Goal: Task Accomplishment & Management: Use online tool/utility

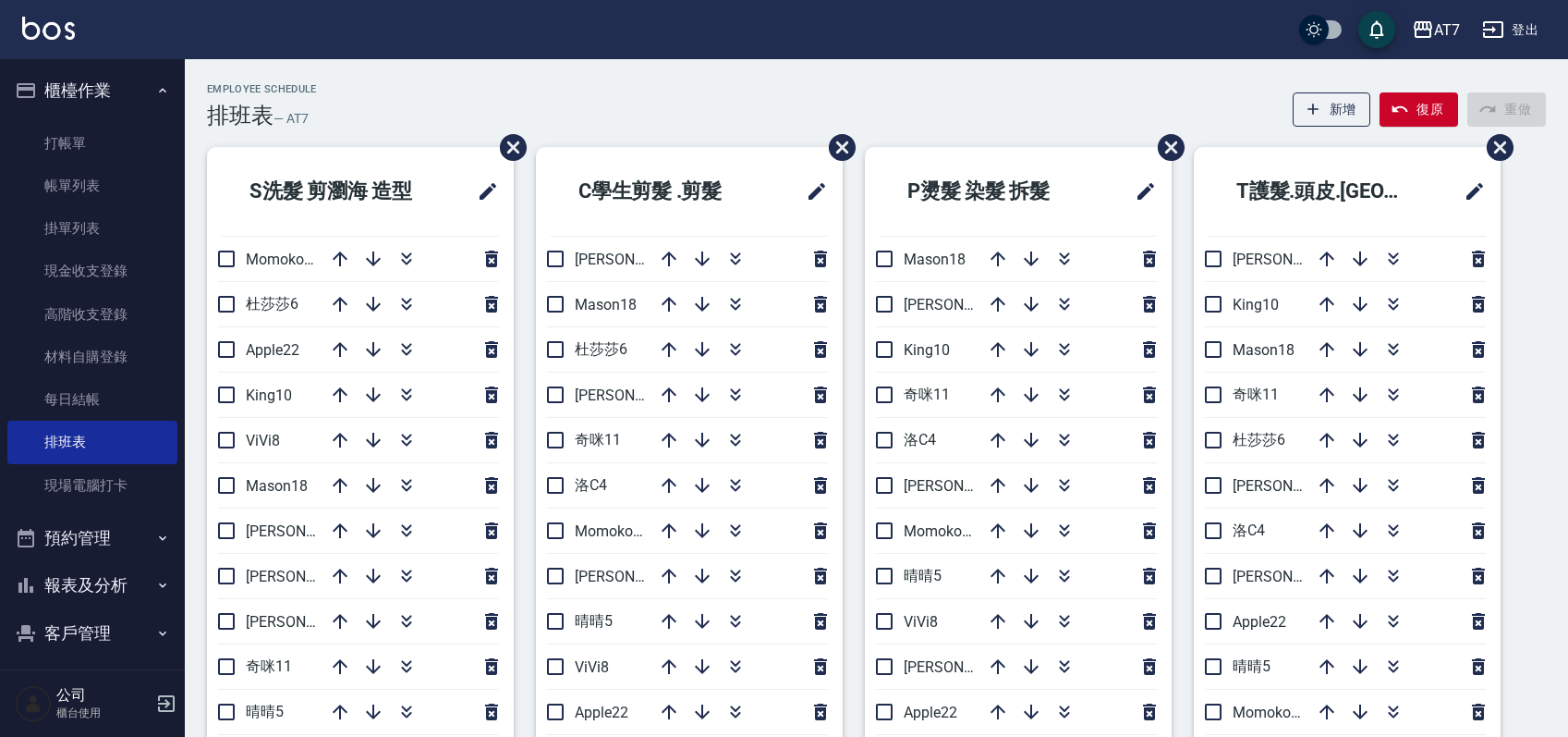
scroll to position [117, 0]
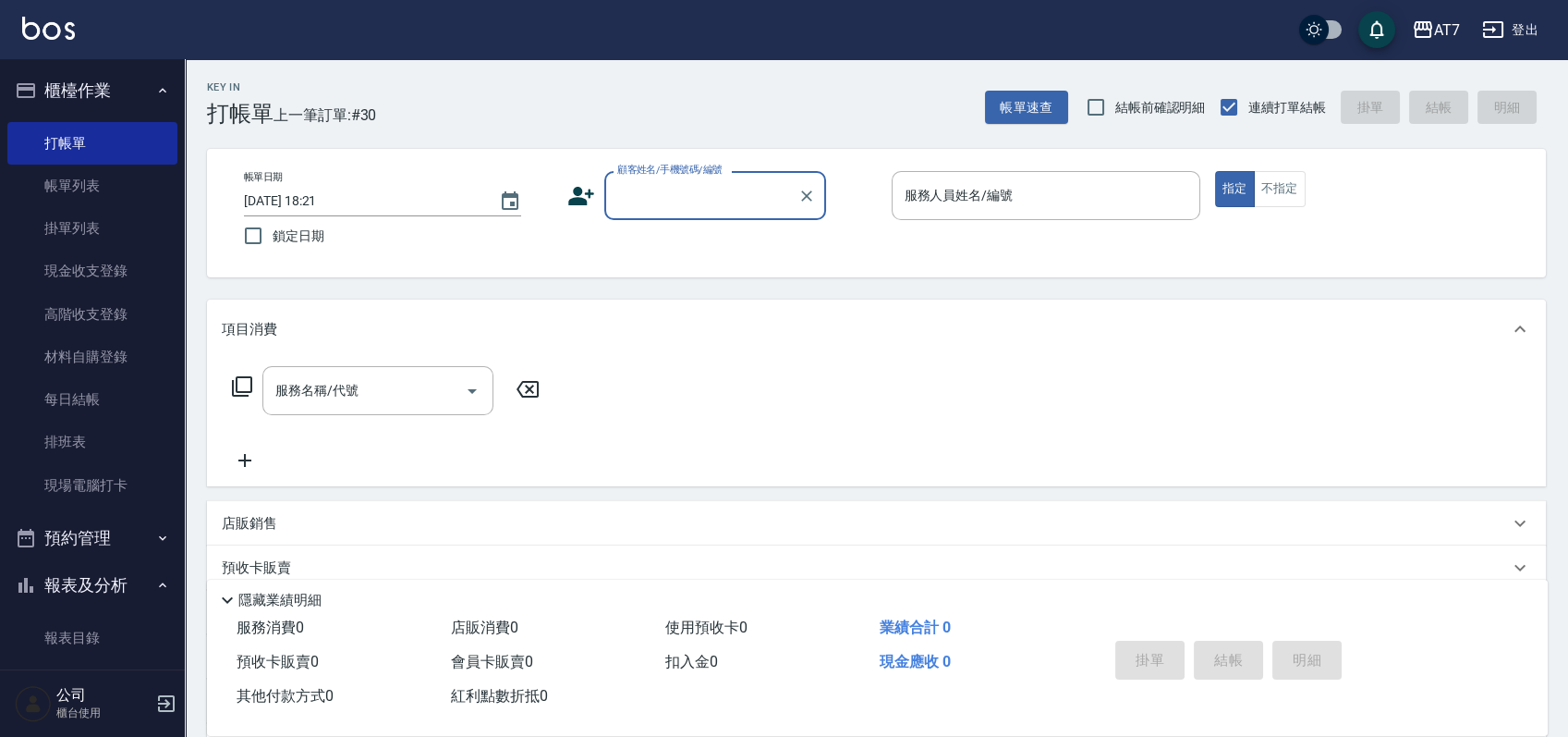
click at [666, 211] on input "顧客姓名/手機號碼/編號" at bounding box center [701, 195] width 177 height 33
type input "公司/公司15500/15500"
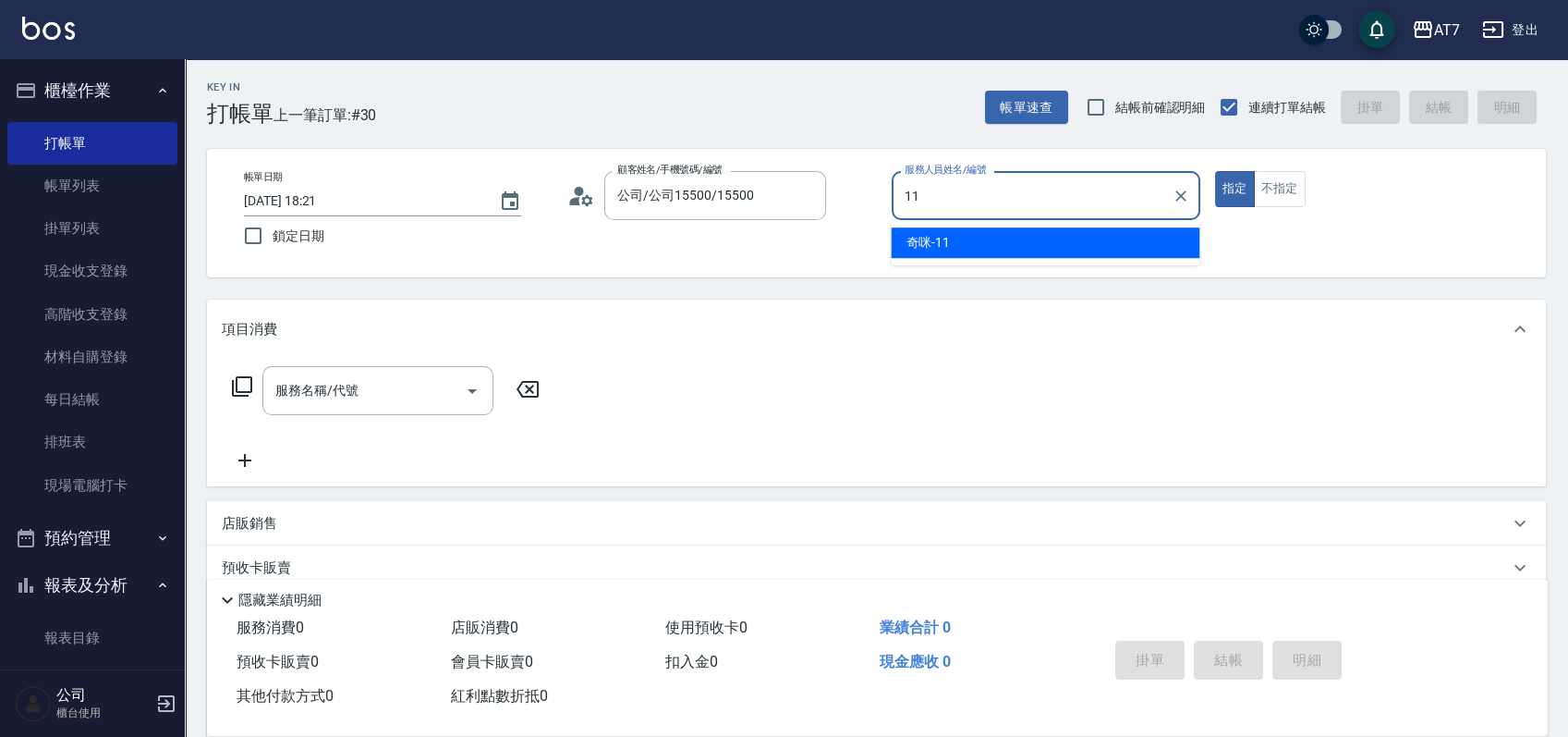
type input "奇咪-11"
type button "true"
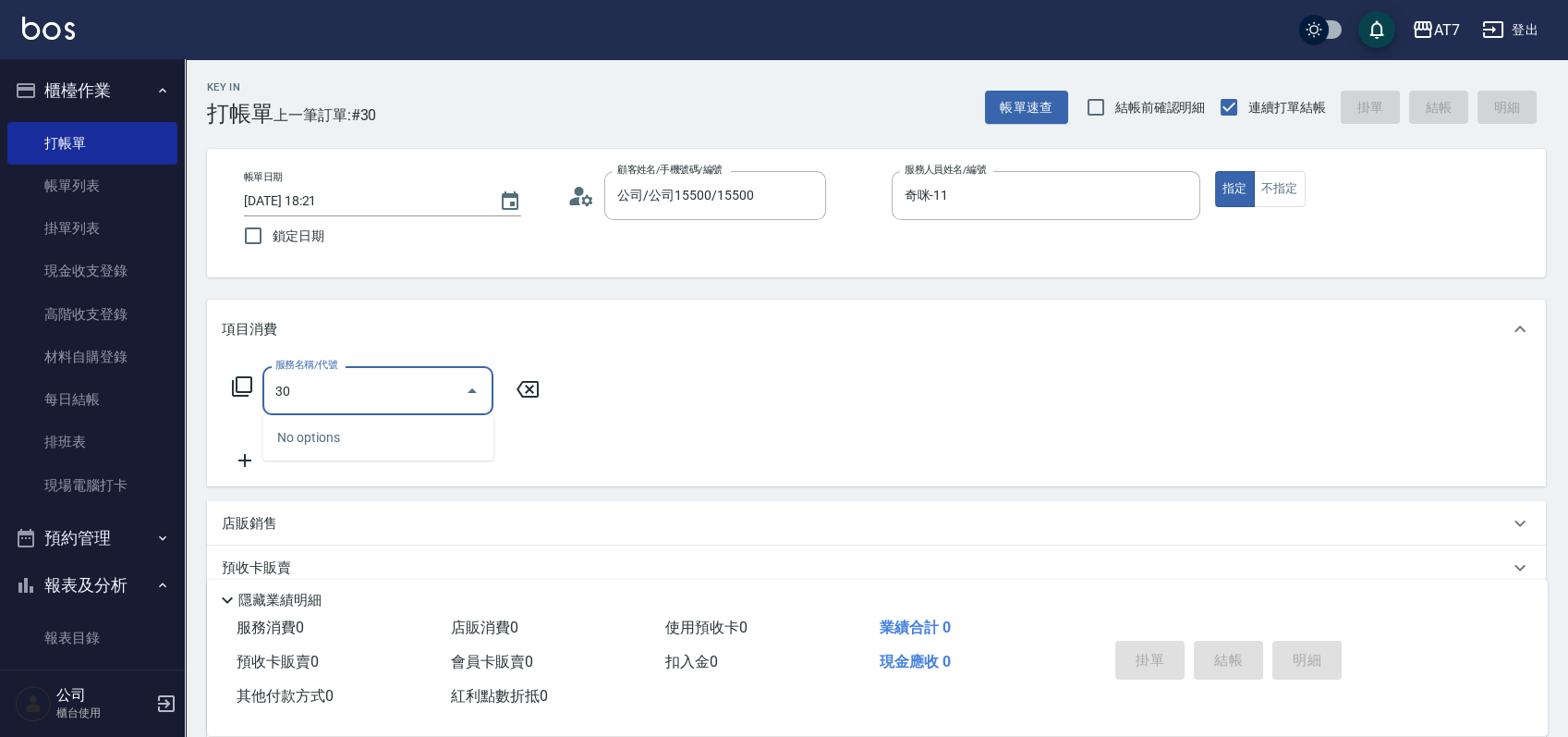
type input "303"
type input "40"
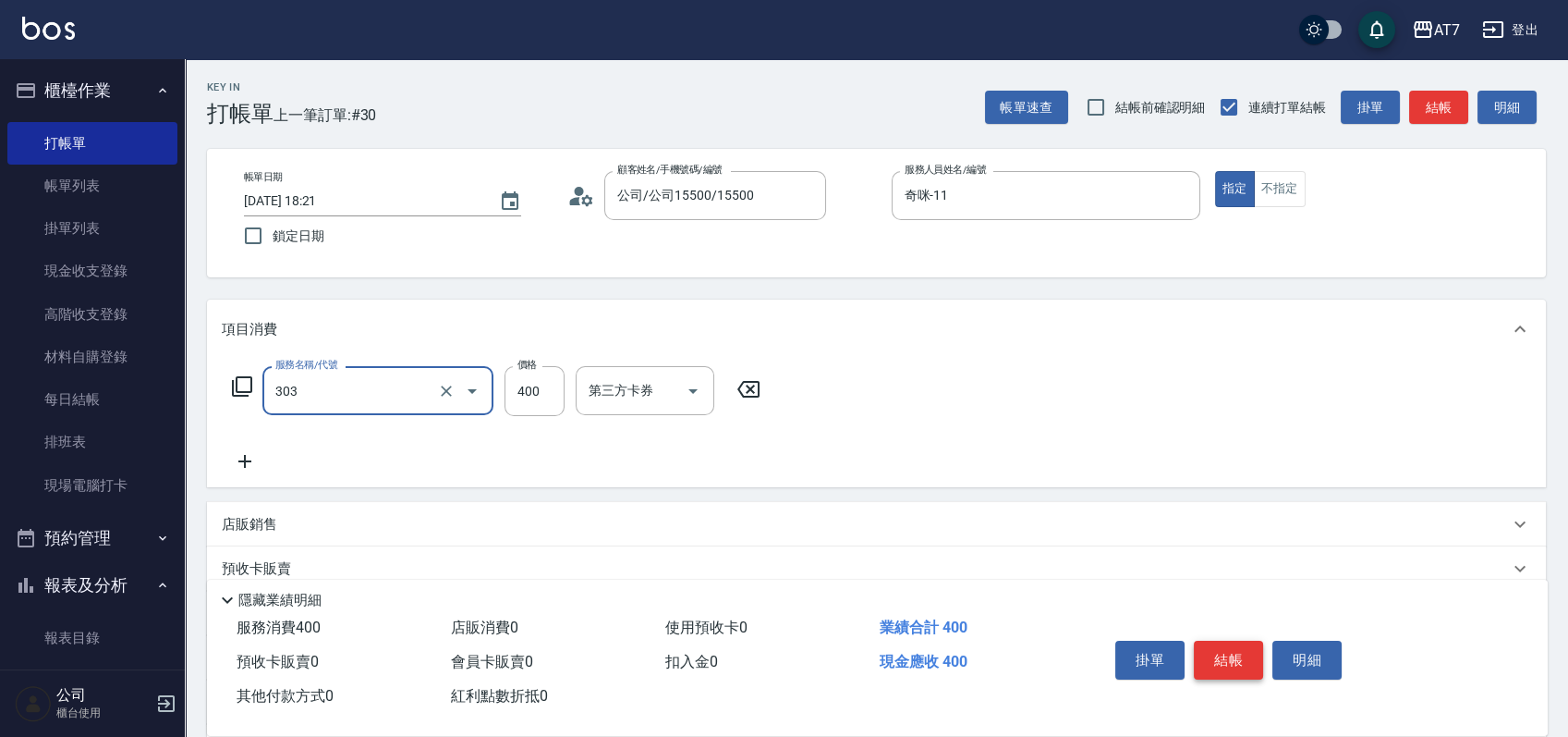
type input "A級剪髮(303)"
click at [1207, 647] on button "結帳" at bounding box center [1229, 660] width 69 height 39
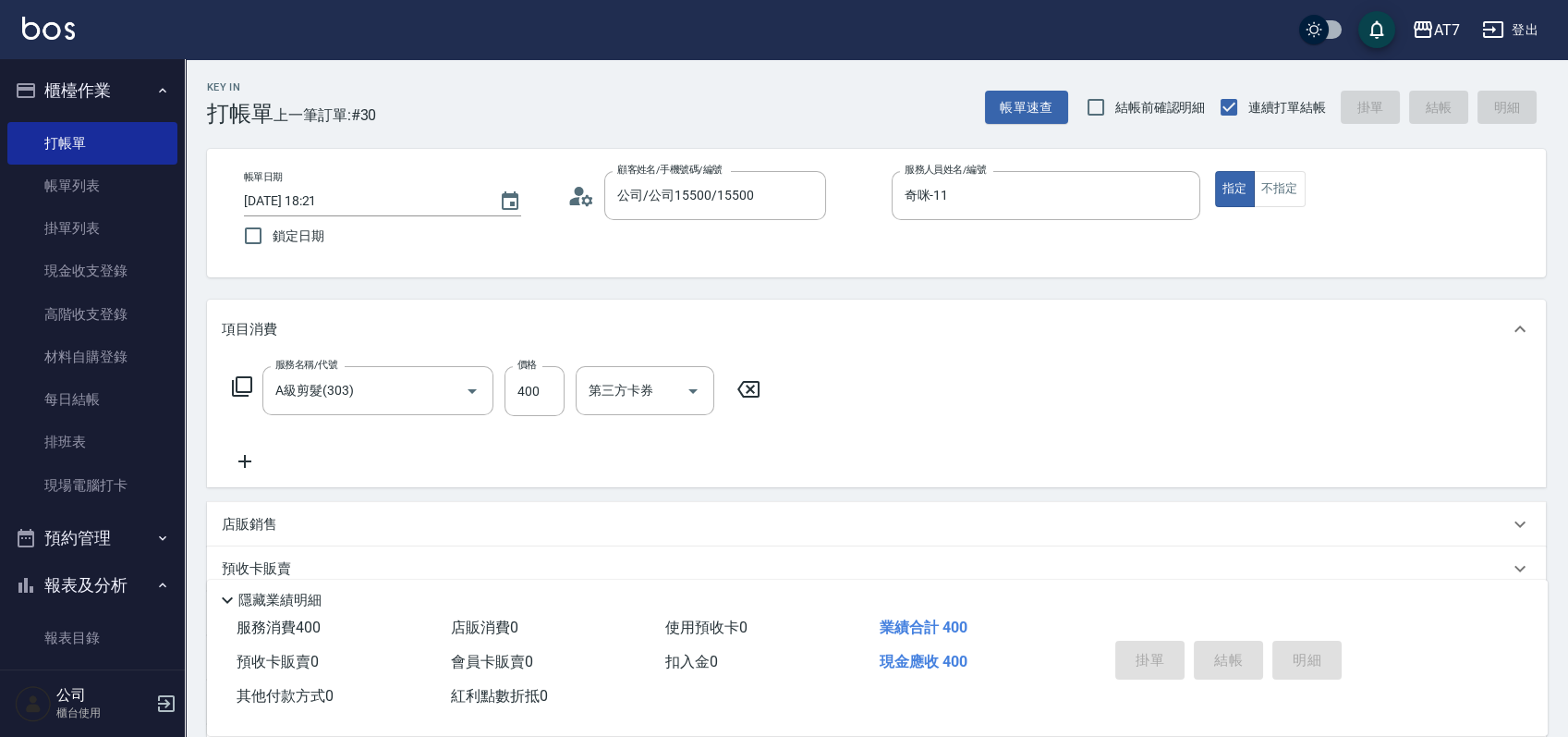
type input "[DATE] 19:56"
type input "0"
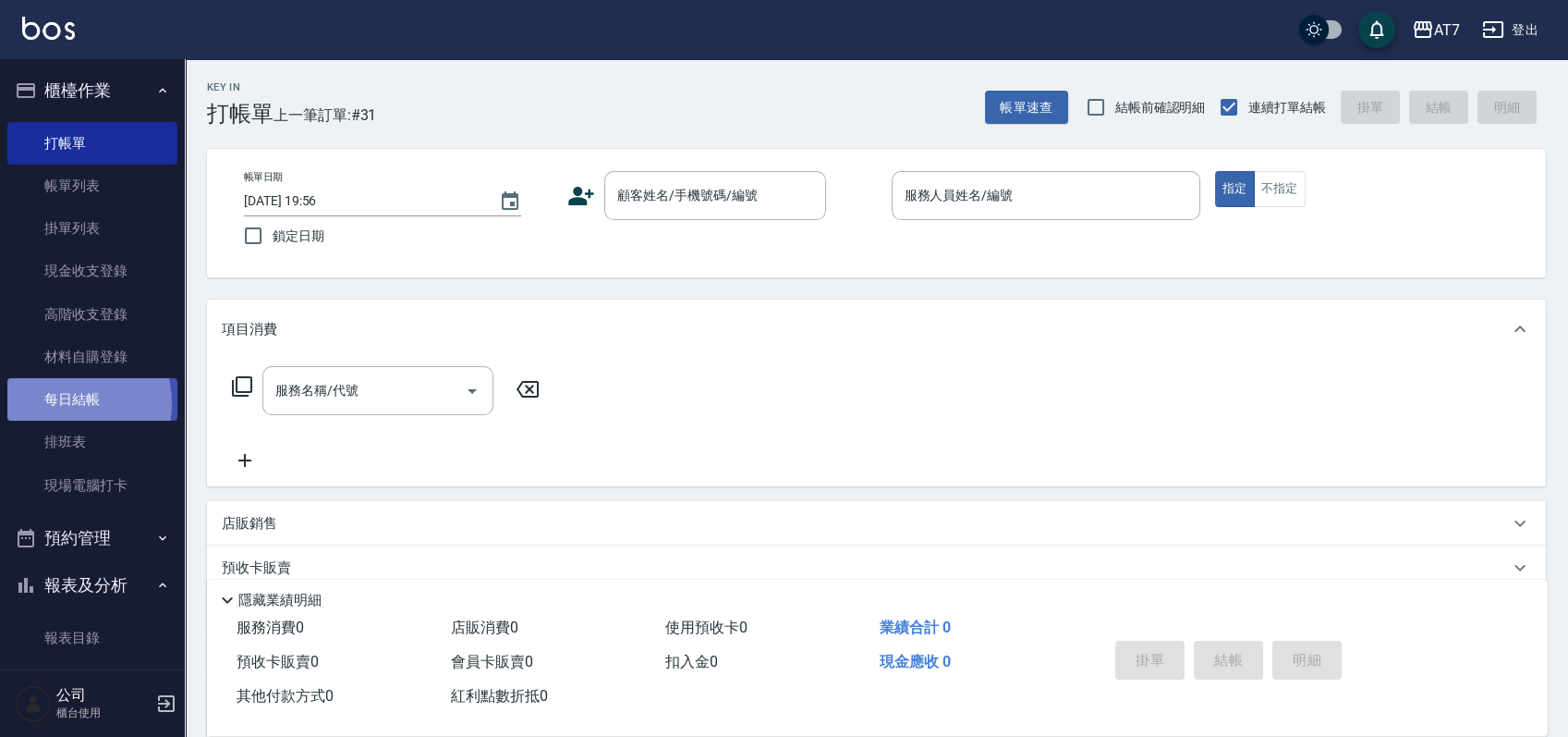
click at [58, 404] on link "每日結帳" at bounding box center [92, 399] width 170 height 43
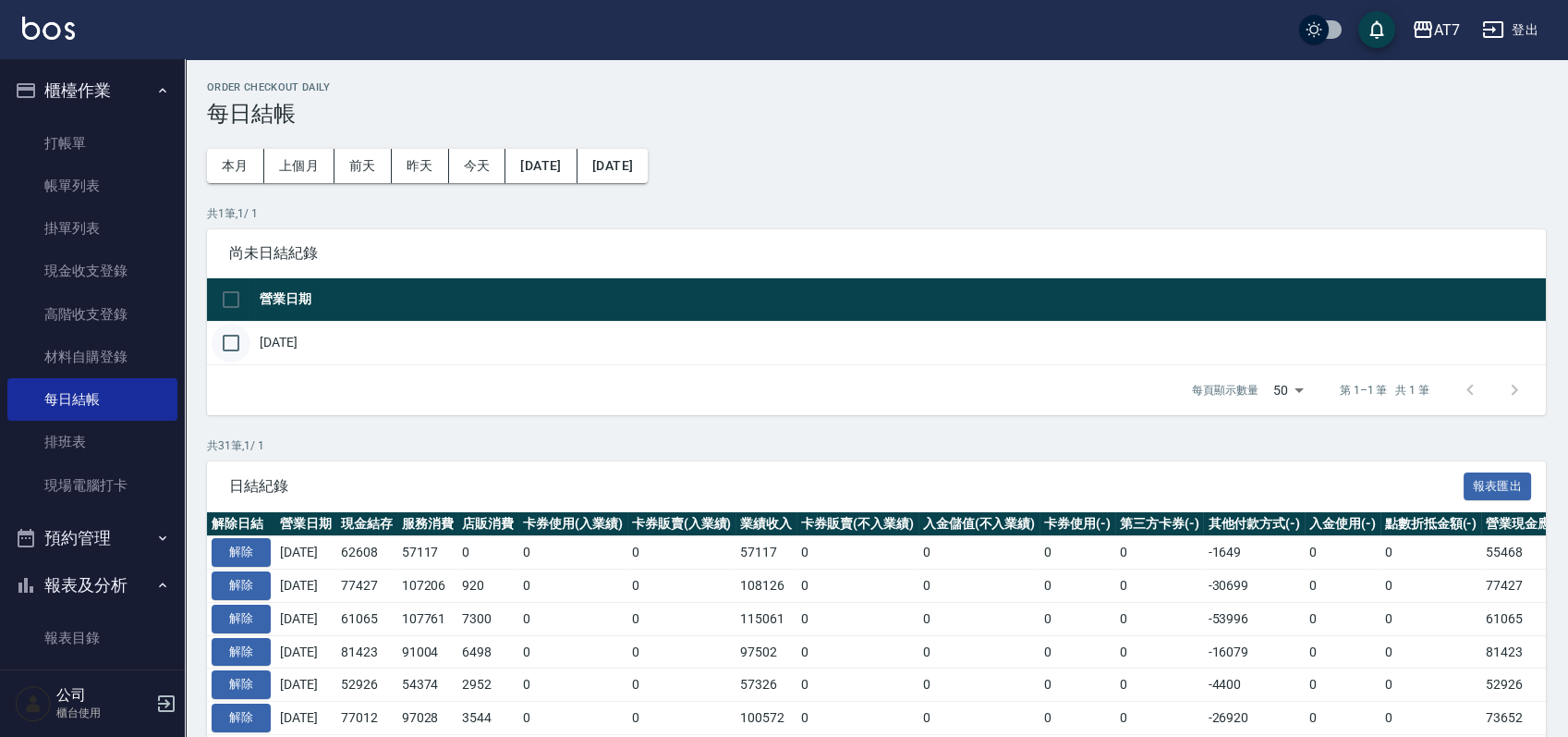
click at [235, 340] on input "checkbox" at bounding box center [230, 342] width 39 height 39
checkbox input "true"
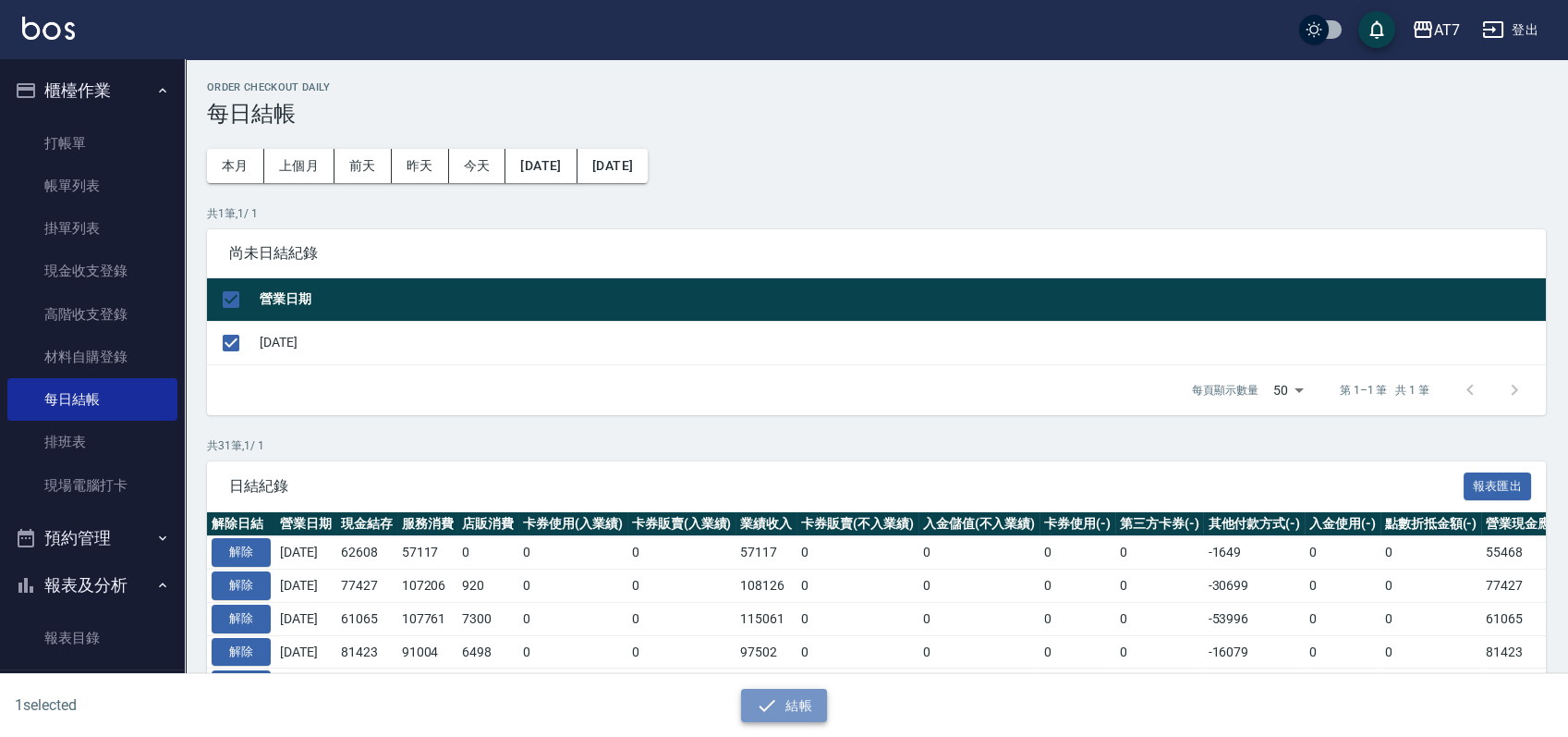
click at [796, 708] on button "結帳" at bounding box center [784, 705] width 86 height 35
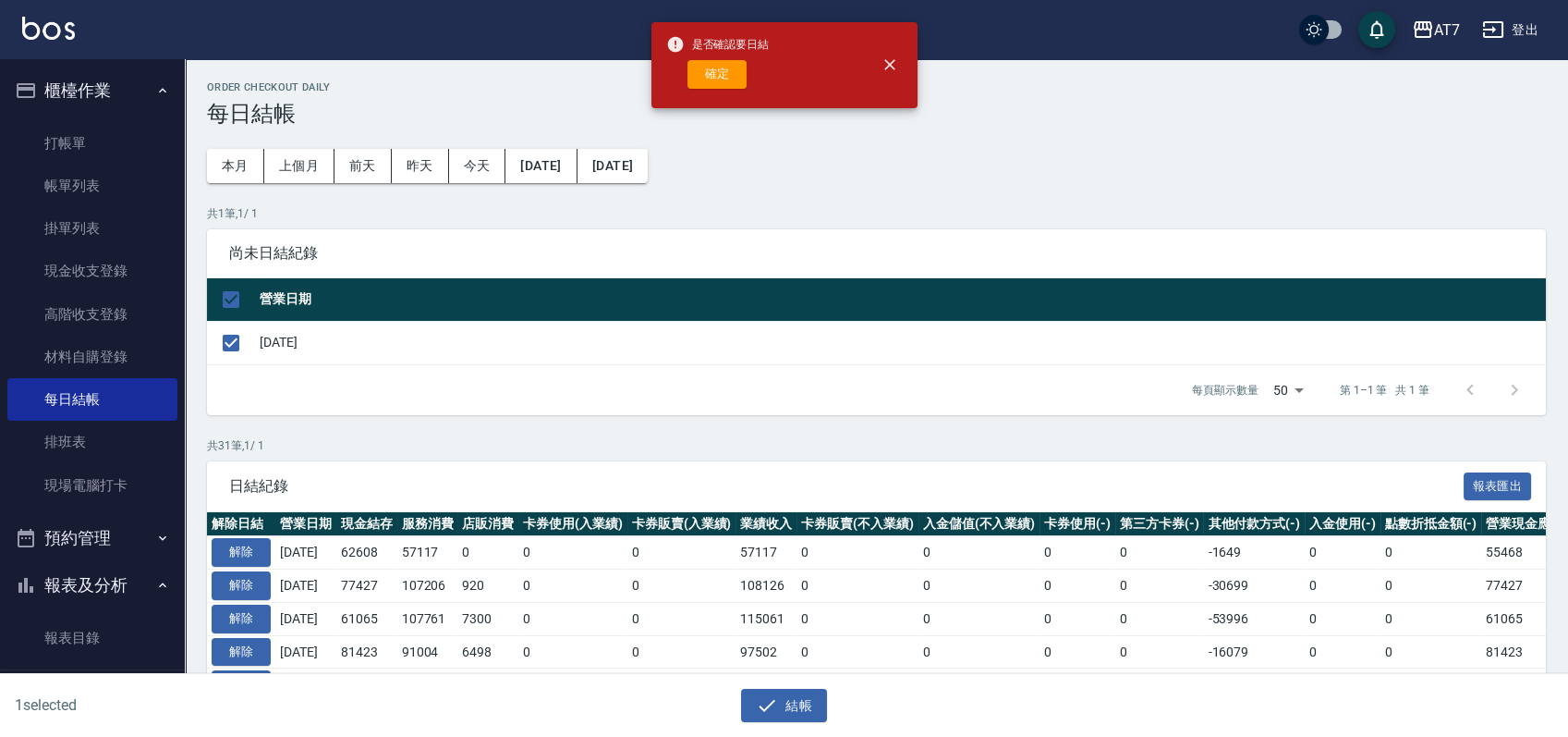
click at [709, 56] on div "是否確認要日結 確定" at bounding box center [718, 65] width 104 height 75
click at [709, 72] on button "確定" at bounding box center [717, 74] width 59 height 29
checkbox input "false"
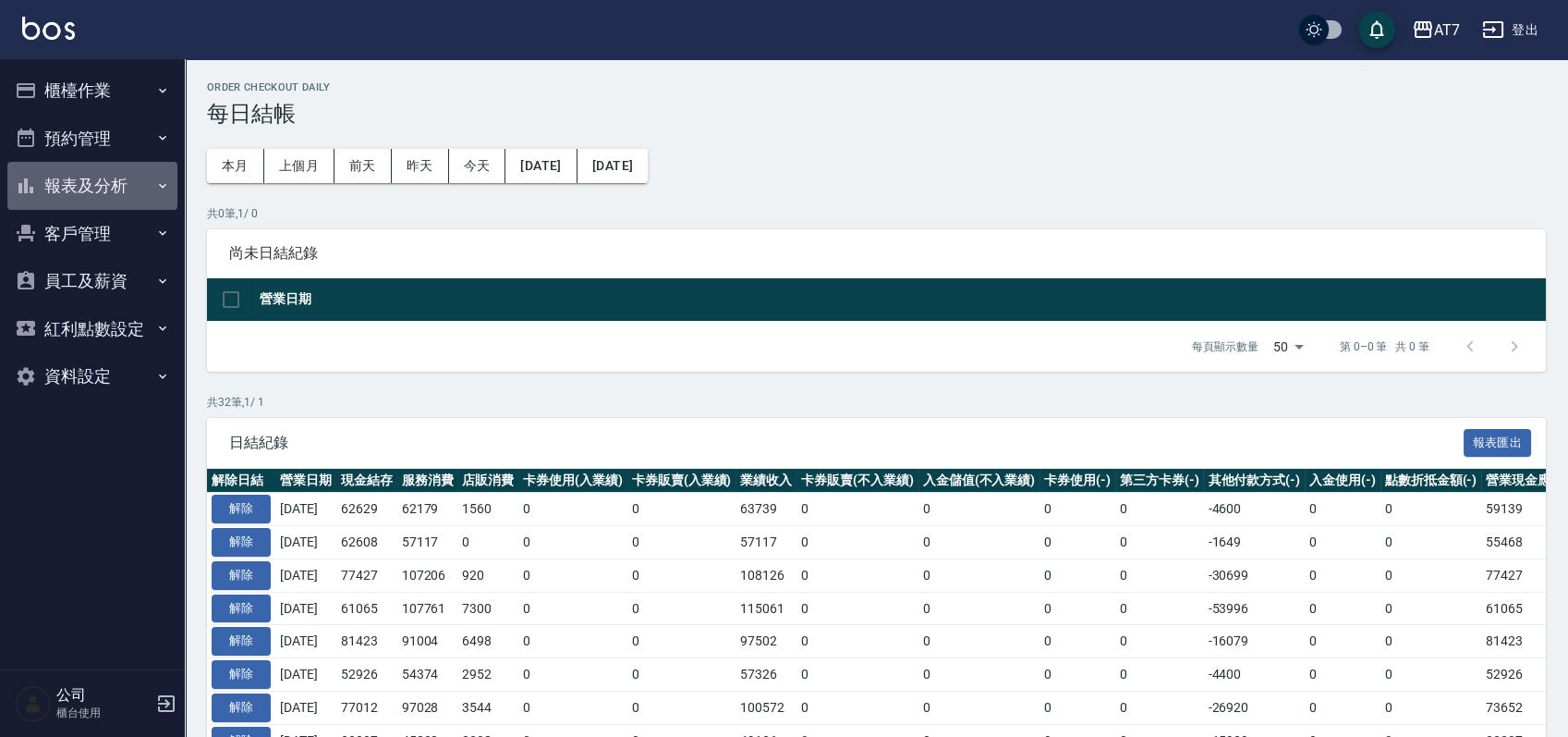
click at [104, 191] on button "報表及分析" at bounding box center [92, 186] width 170 height 48
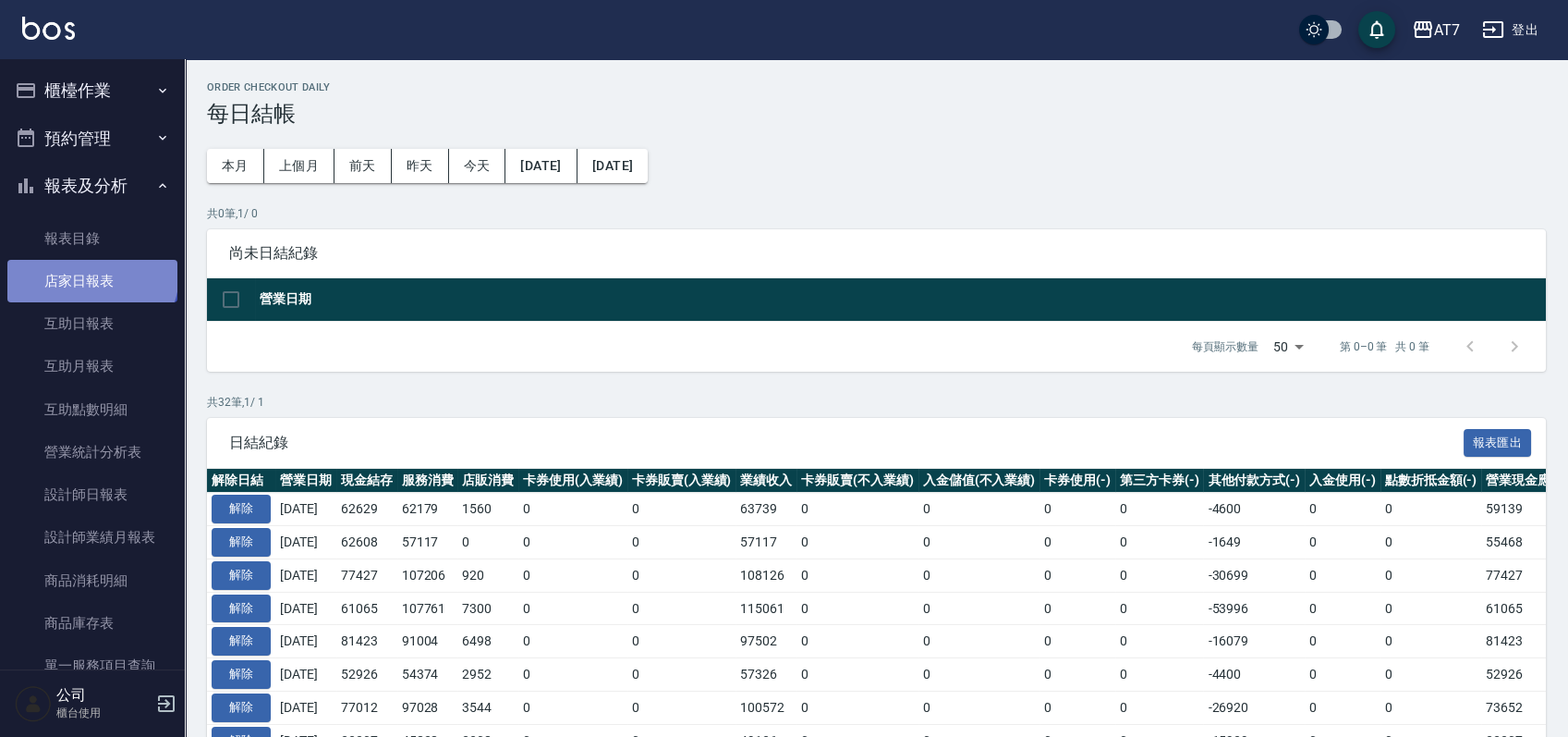
click at [91, 274] on link "店家日報表" at bounding box center [92, 281] width 170 height 43
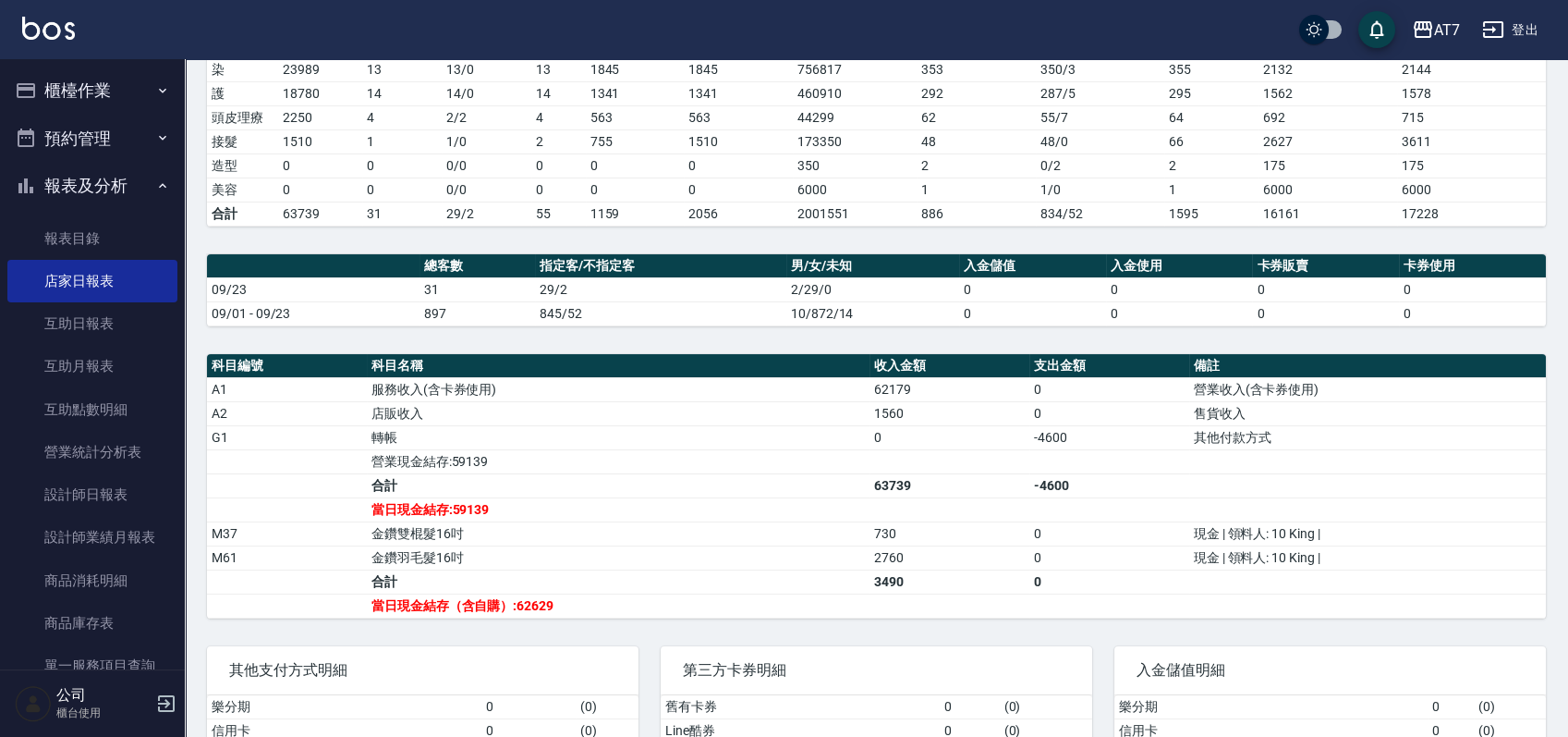
scroll to position [529, 0]
